Goal: Answer question/provide support

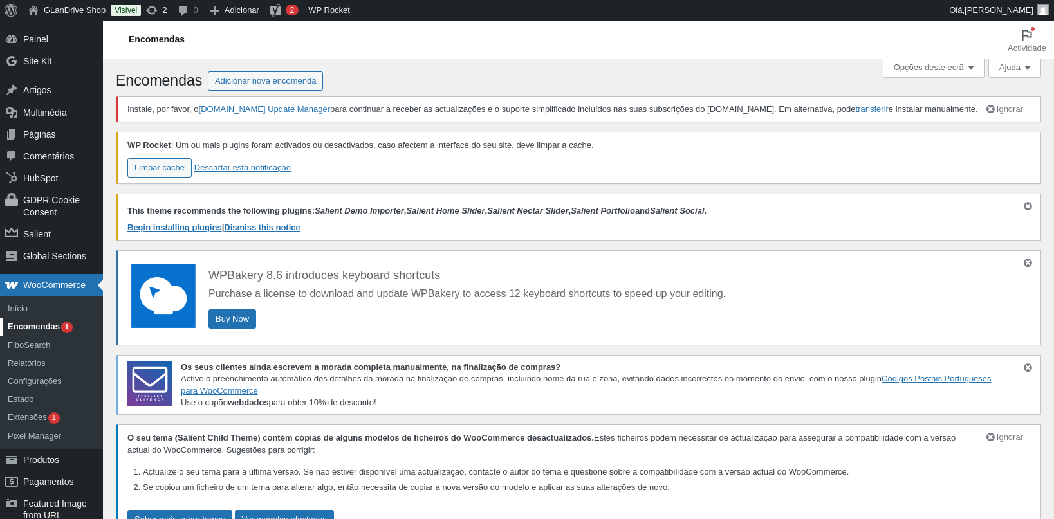
click at [51, 321] on link "Encomendas 1" at bounding box center [51, 327] width 103 height 18
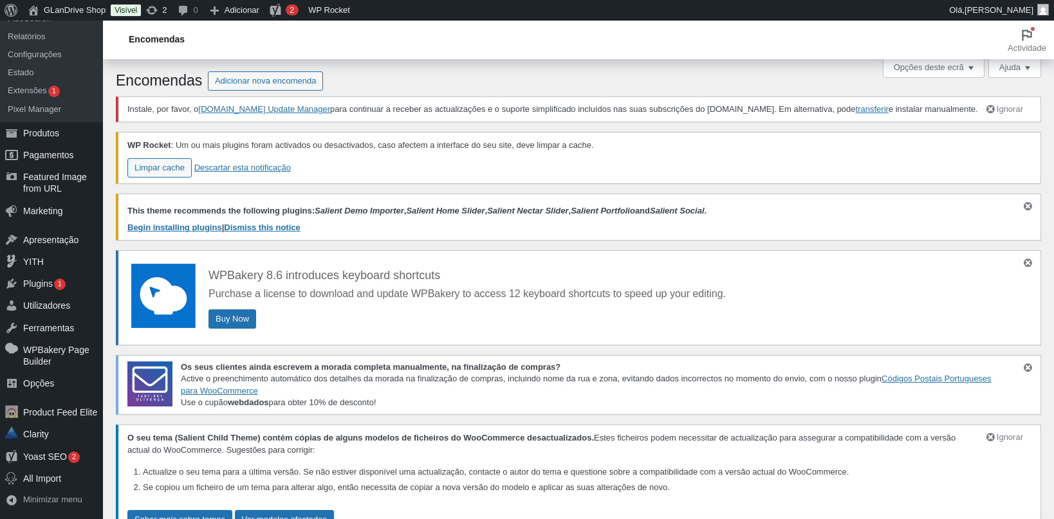
scroll to position [437, 0]
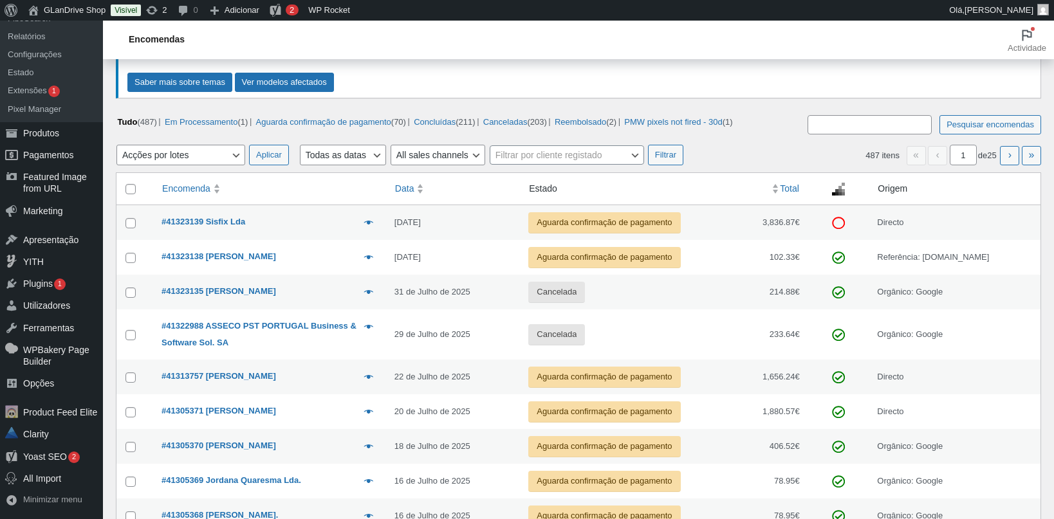
click at [241, 232] on td "Visualizar #41323139 Sisfix Lda 12 de Agosto de 2025 Aguarda confirmação de pag…" at bounding box center [269, 222] width 233 height 35
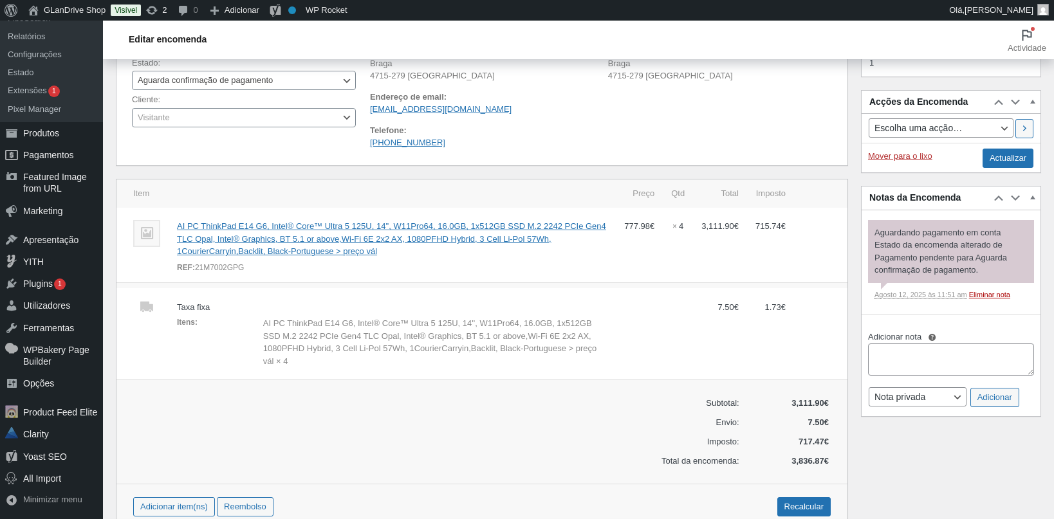
scroll to position [611, 0]
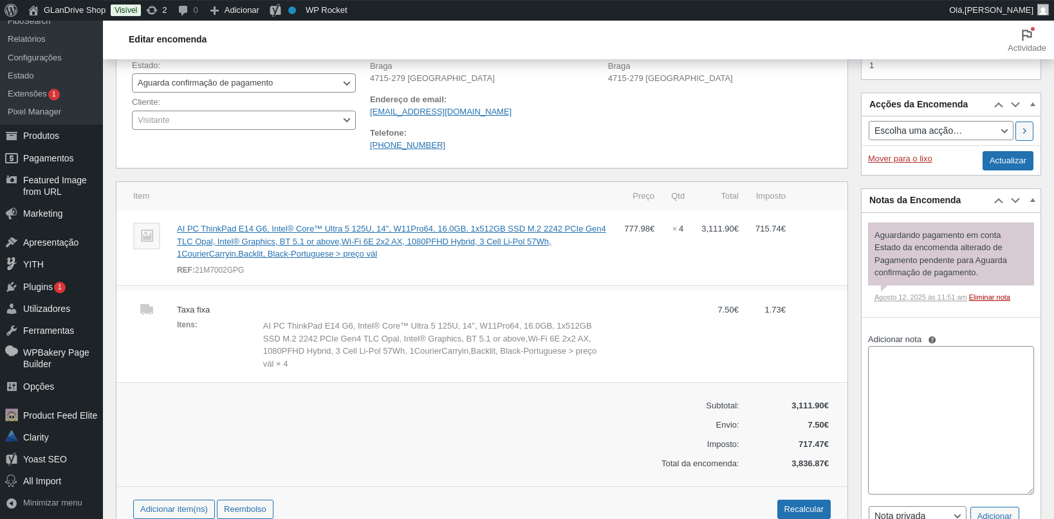
drag, startPoint x: 1027, startPoint y: 385, endPoint x: 1030, endPoint y: 501, distance: 116.4
click at [1030, 495] on textarea "Adicionar nota" at bounding box center [951, 420] width 166 height 149
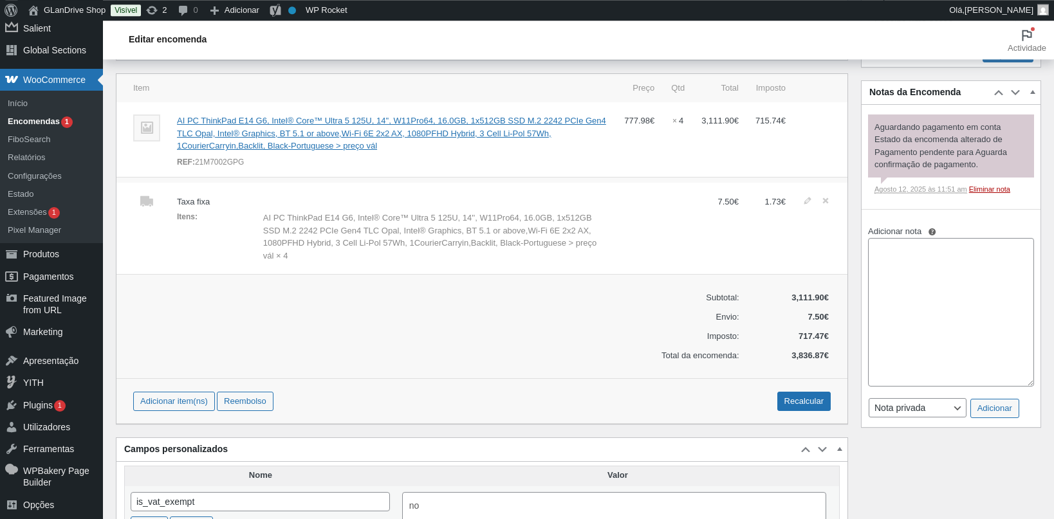
scroll to position [717, 0]
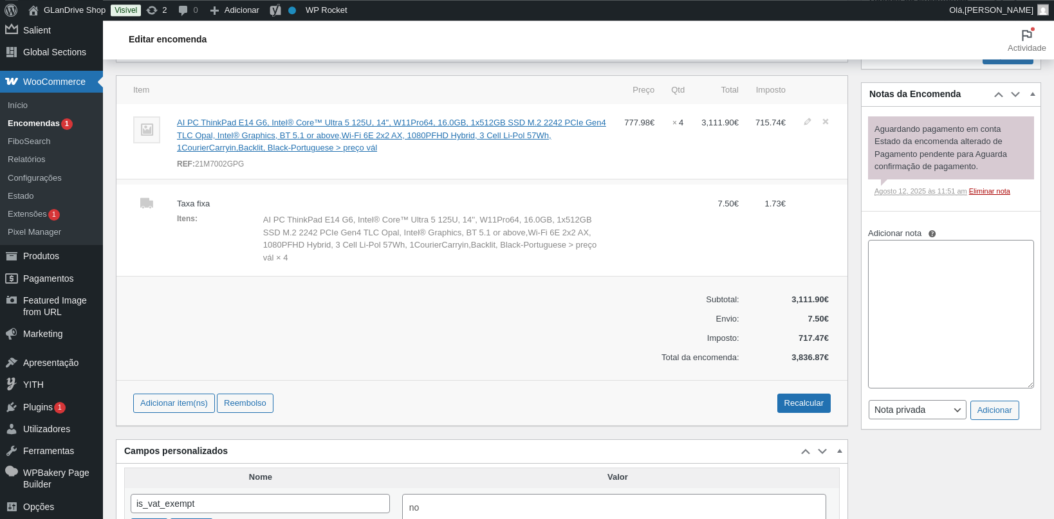
drag, startPoint x: 244, startPoint y: 170, endPoint x: 195, endPoint y: 172, distance: 48.9
click at [195, 171] on div "REF: 21M7002GPG" at bounding box center [392, 164] width 430 height 13
copy div "21M7002GPG"
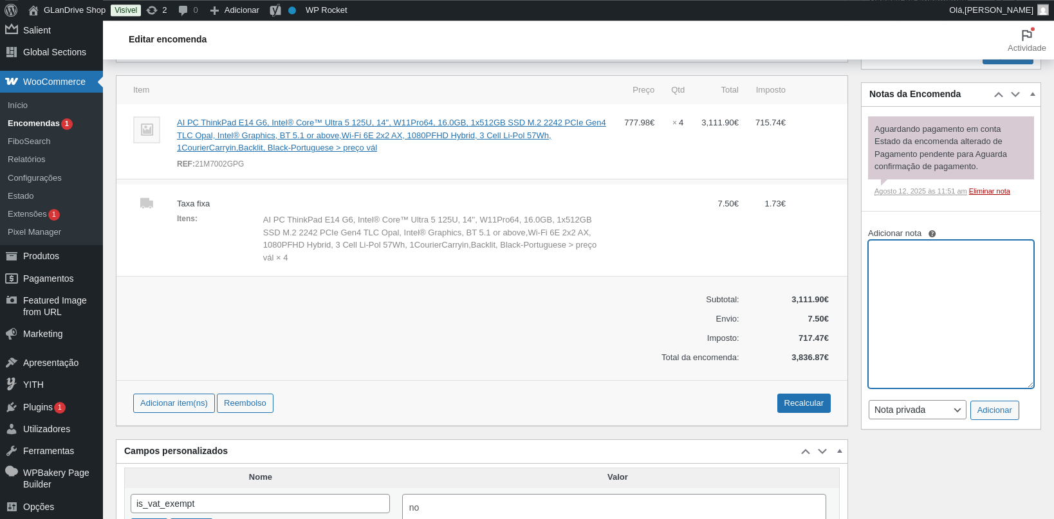
click at [926, 282] on textarea "Adicionar nota" at bounding box center [951, 314] width 166 height 149
paste textarea "21M7002GPG"
drag, startPoint x: 956, startPoint y: 261, endPoint x: 720, endPoint y: 266, distance: 236.1
click at [868, 266] on textarea "21M7002GPG" at bounding box center [951, 314] width 166 height 149
paste textarea "Bom dia, Agradecemos o seu pedido, mas não temos stock desse produto e nem sabe…"
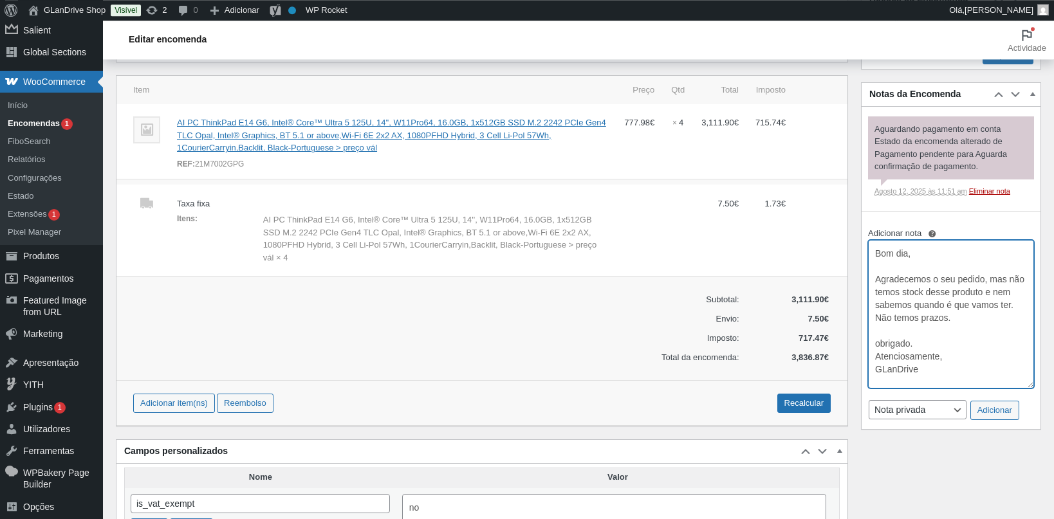
scroll to position [26, 0]
drag, startPoint x: 922, startPoint y: 260, endPoint x: 721, endPoint y: 270, distance: 200.9
click at [868, 270] on textarea "Bom dia, Agradecemos o seu pedido, mas não temos stock desse produto e nem sabe…" at bounding box center [951, 314] width 166 height 149
click at [934, 262] on textarea "Bom dia, Agradecemos o seu pedido, mas não temos stock desse produto e nem sabe…" at bounding box center [951, 314] width 166 height 149
type textarea "Boa tarde, Agradecemos o seu pedido, mas não temos stock desse produto e nem sa…"
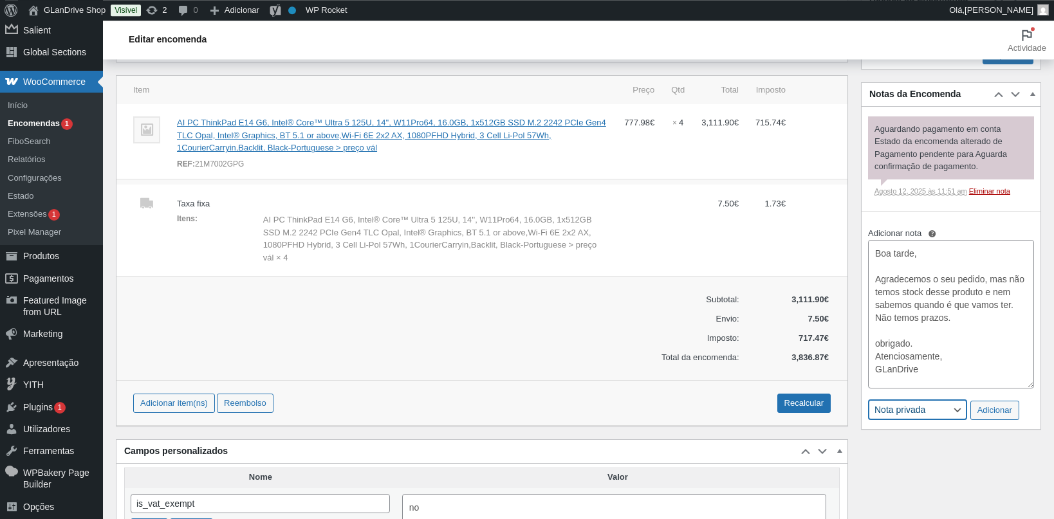
select select "customer"
click option "Nota para o cliente" at bounding box center [0, 0] width 0 height 0
click at [983, 419] on button "Adicionar" at bounding box center [994, 410] width 49 height 19
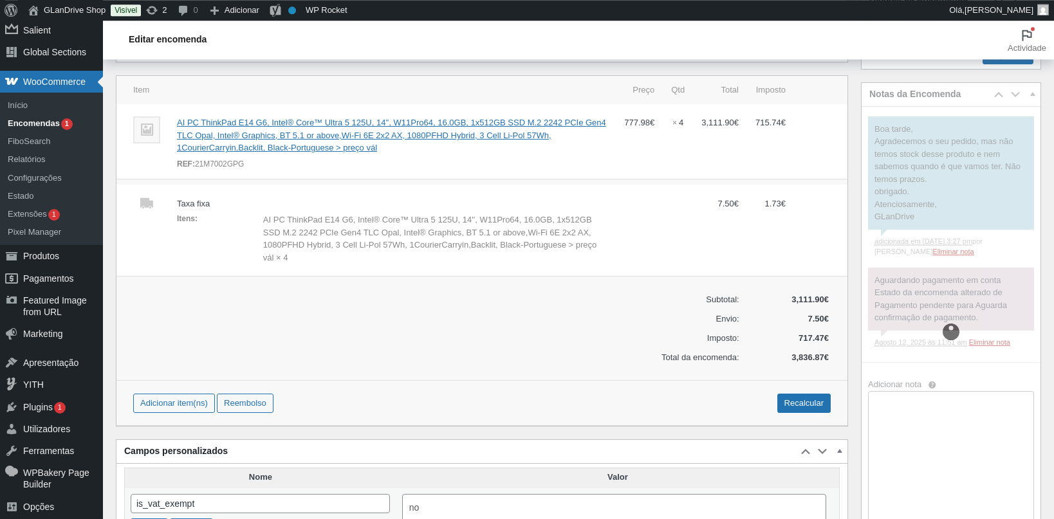
scroll to position [0, 0]
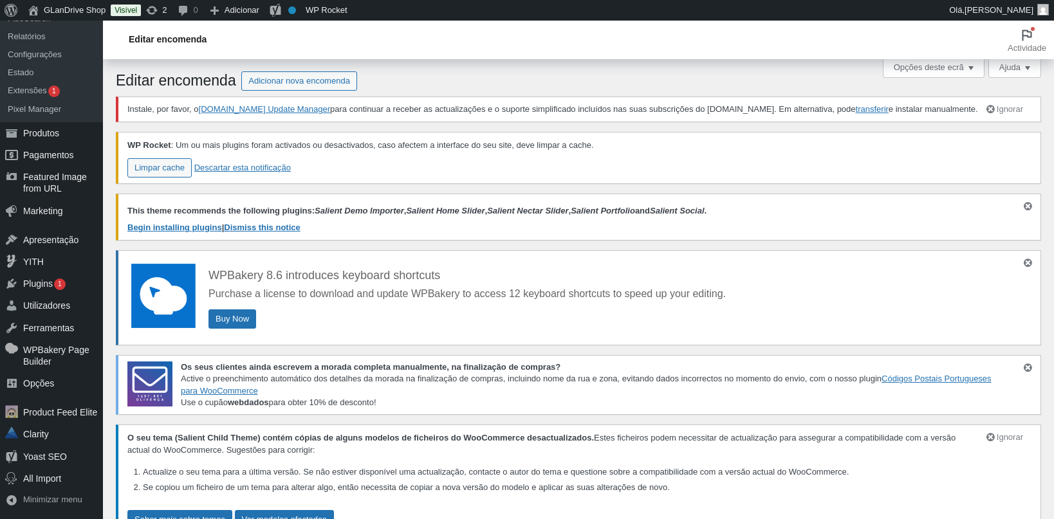
scroll to position [624, 0]
